Goal: Use online tool/utility: Utilize a website feature to perform a specific function

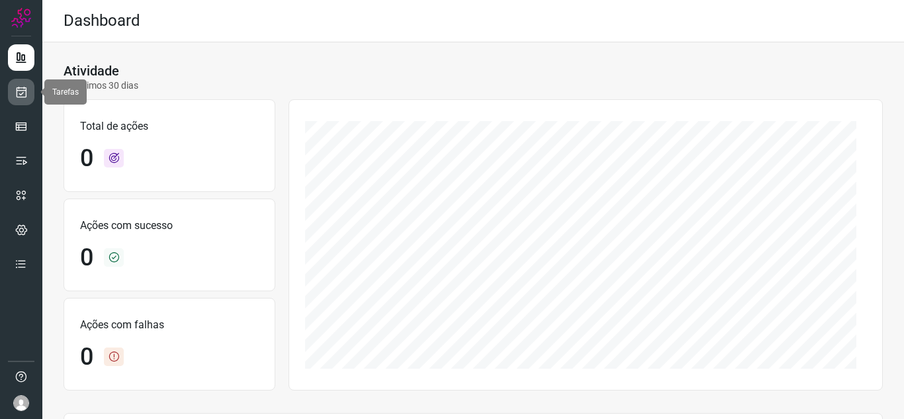
click at [18, 95] on icon at bounding box center [22, 91] width 14 height 13
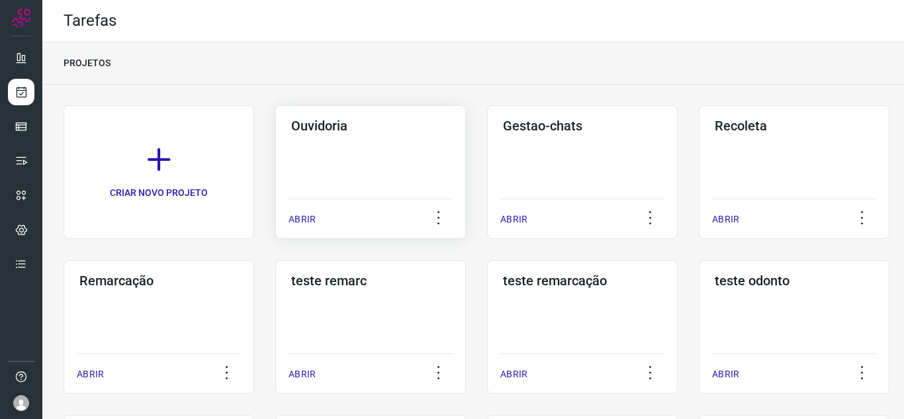
click at [298, 219] on p "ABRIR" at bounding box center [302, 219] width 27 height 14
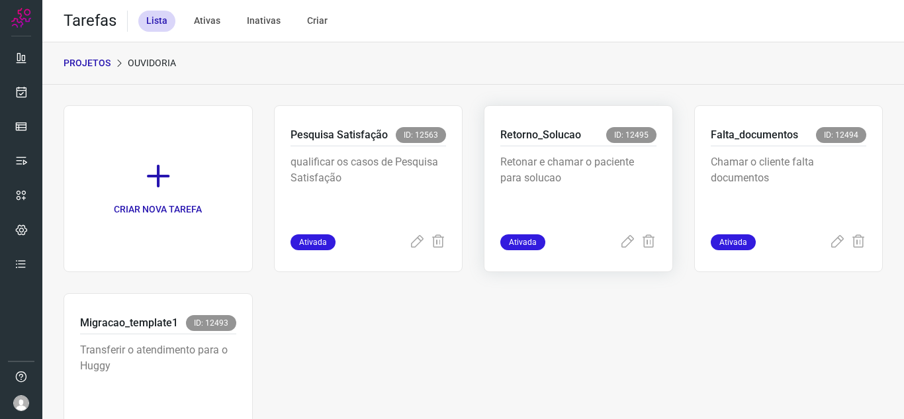
click at [611, 248] on div "Ativada" at bounding box center [578, 242] width 156 height 16
click at [620, 246] on icon at bounding box center [628, 242] width 16 height 16
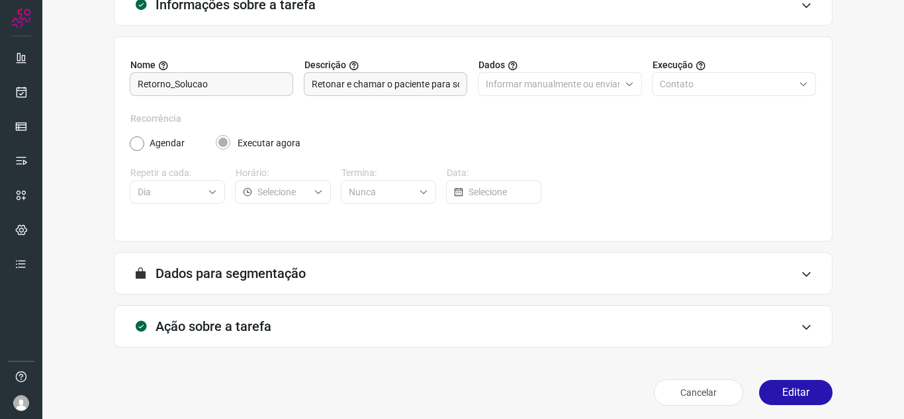
scroll to position [98, 0]
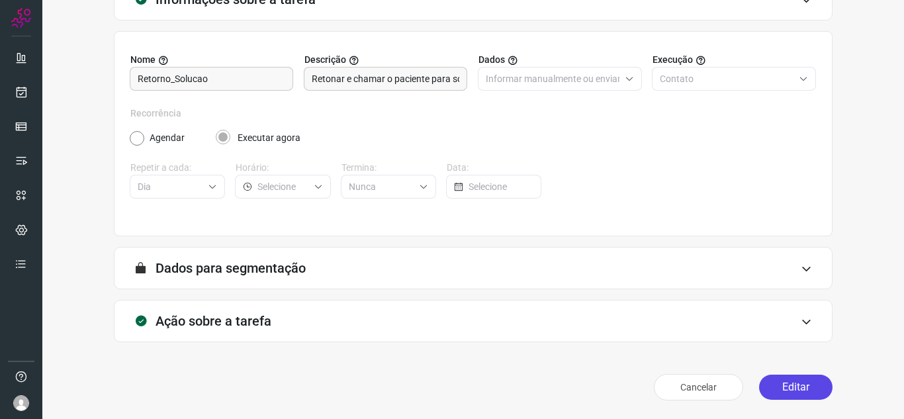
click at [764, 384] on button "Editar" at bounding box center [795, 387] width 73 height 25
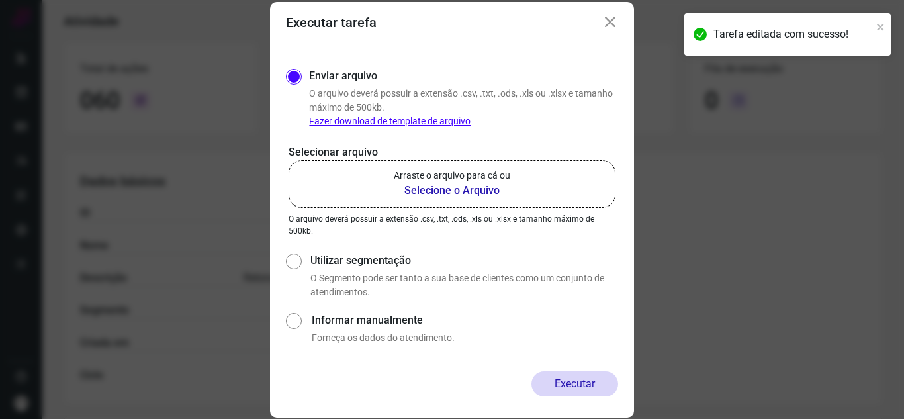
click at [464, 192] on b "Selecione o Arquivo" at bounding box center [452, 191] width 116 height 16
click at [0, 0] on input "Arraste o arquivo para cá ou Selecione o Arquivo" at bounding box center [0, 0] width 0 height 0
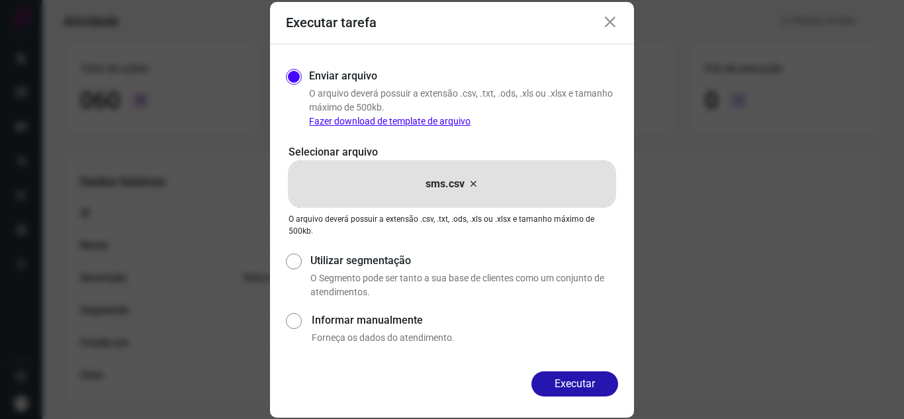
click at [846, 220] on div "Executar tarefa Enviar arquivo O arquivo deverá possuir a extensão .csv, .txt, …" at bounding box center [452, 209] width 904 height 419
drag, startPoint x: 613, startPoint y: 24, endPoint x: 606, endPoint y: 23, distance: 7.5
click at [612, 23] on icon at bounding box center [610, 23] width 16 height 16
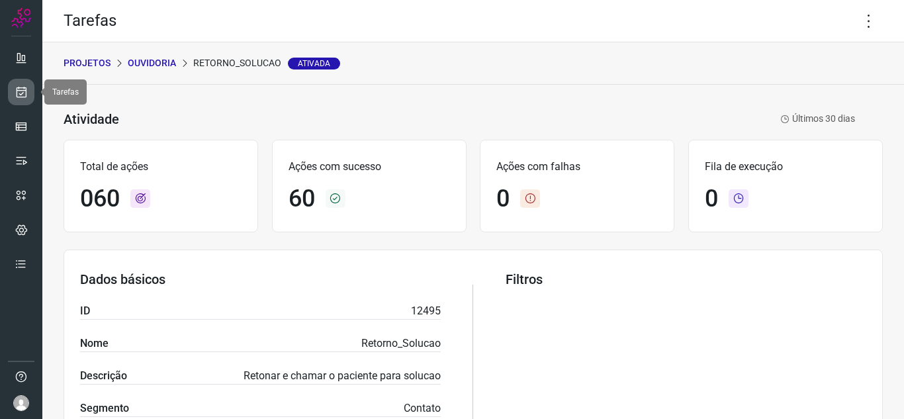
click at [17, 91] on icon at bounding box center [22, 91] width 14 height 13
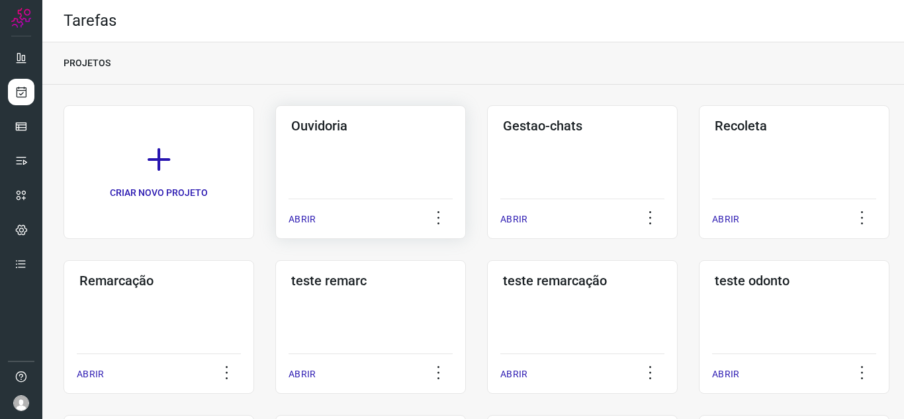
click at [296, 221] on p "ABRIR" at bounding box center [302, 219] width 27 height 14
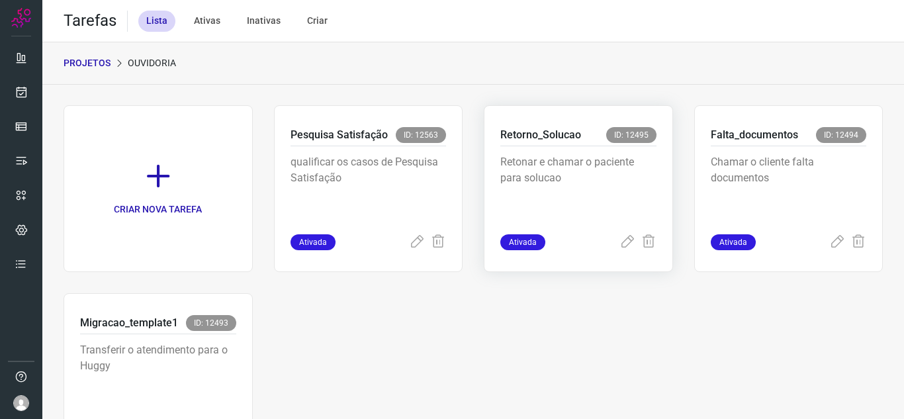
click at [516, 246] on span "Ativada" at bounding box center [522, 242] width 45 height 16
click at [620, 245] on icon at bounding box center [628, 242] width 16 height 16
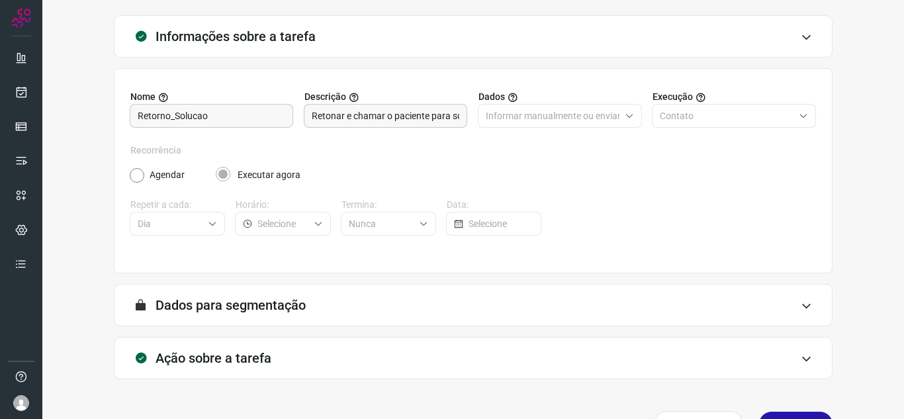
scroll to position [98, 0]
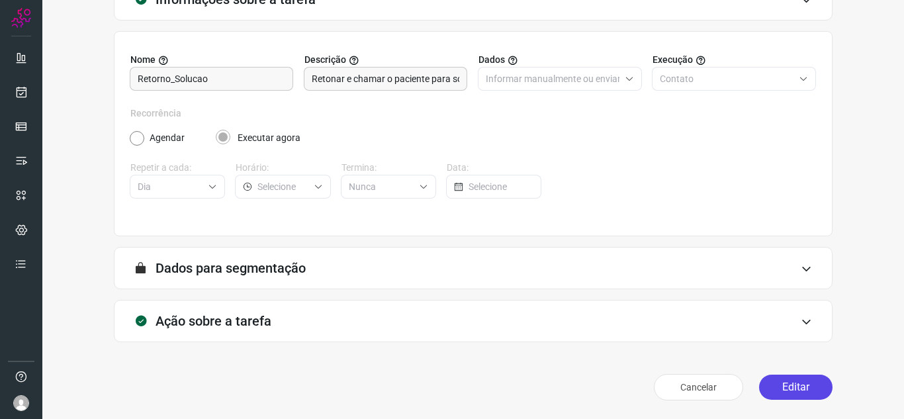
click at [766, 388] on button "Editar" at bounding box center [795, 387] width 73 height 25
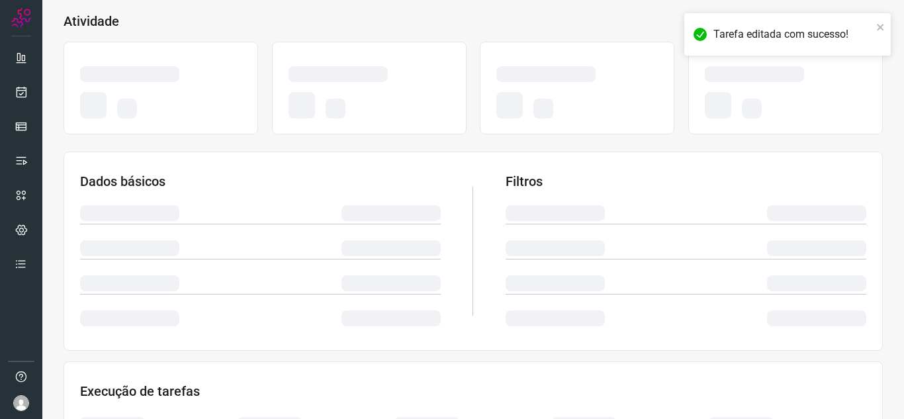
scroll to position [289, 0]
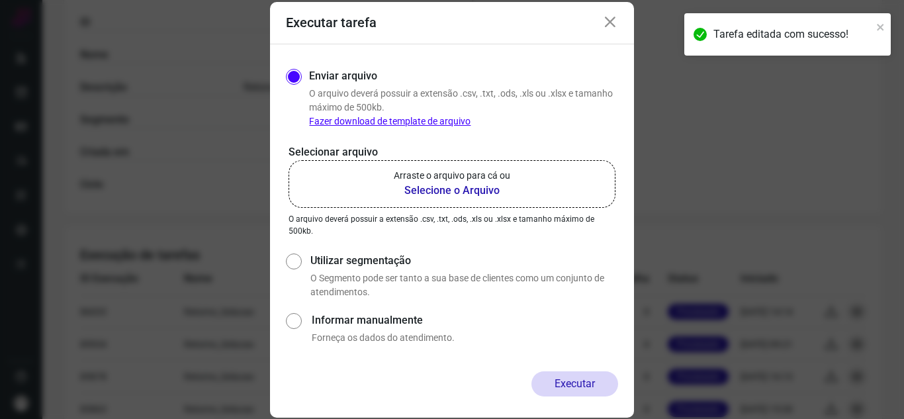
click at [461, 190] on b "Selecione o Arquivo" at bounding box center [452, 191] width 116 height 16
click at [0, 0] on input "Arraste o arquivo para cá ou Selecione o Arquivo" at bounding box center [0, 0] width 0 height 0
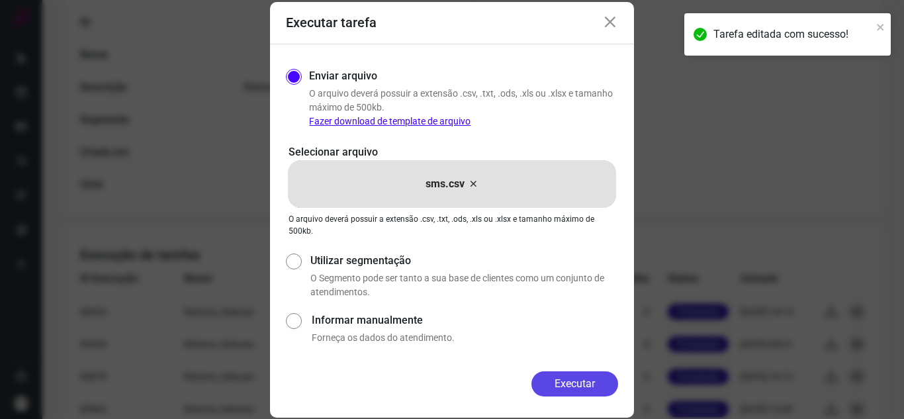
click at [573, 387] on button "Executar" at bounding box center [574, 383] width 87 height 25
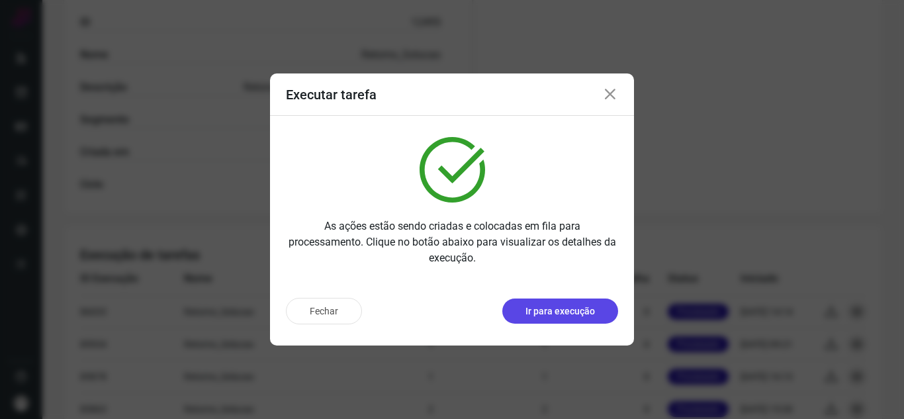
click at [540, 299] on div "Fechar Ir para execução" at bounding box center [452, 316] width 364 height 58
click at [540, 304] on p "Ir para execução" at bounding box center [560, 311] width 69 height 14
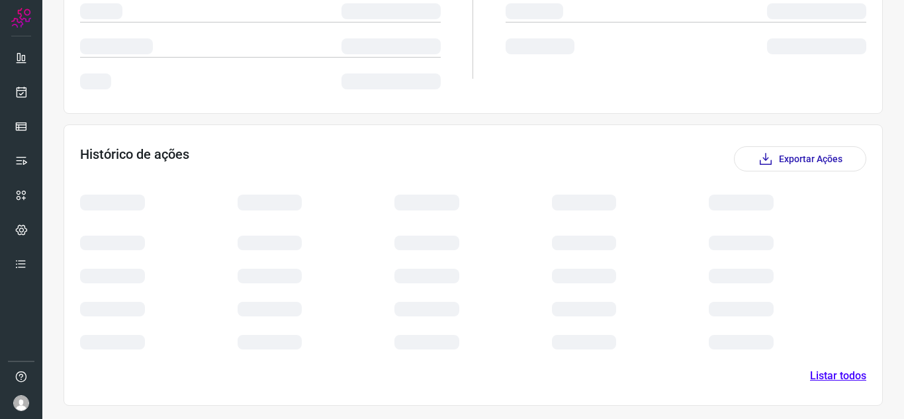
scroll to position [160, 0]
